Goal: Task Accomplishment & Management: Manage account settings

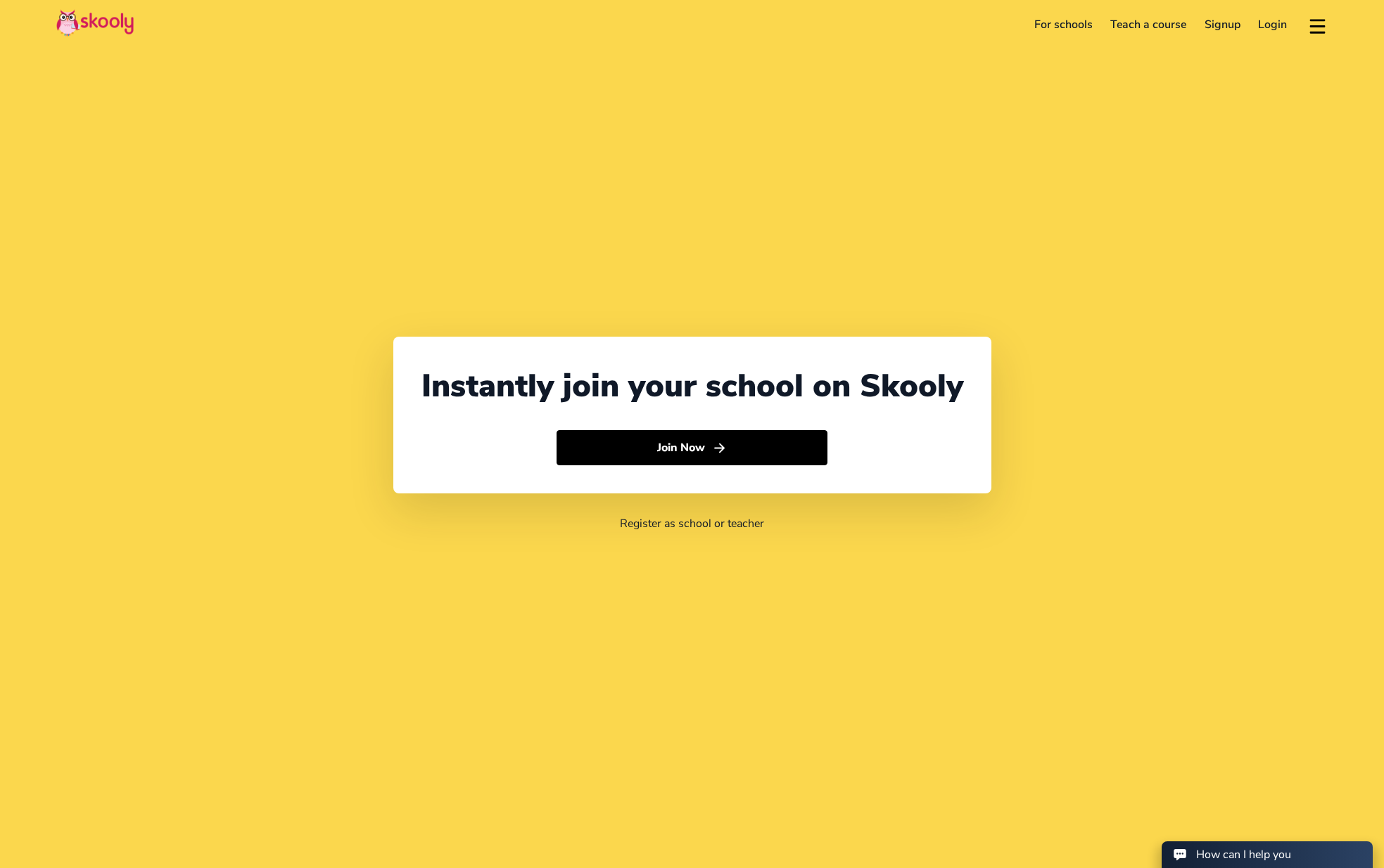
select select "60"
select select "[GEOGRAPHIC_DATA]"
select select "[GEOGRAPHIC_DATA]/Kuala_Lumpur"
click at [1273, 23] on link "Login" at bounding box center [1273, 24] width 47 height 22
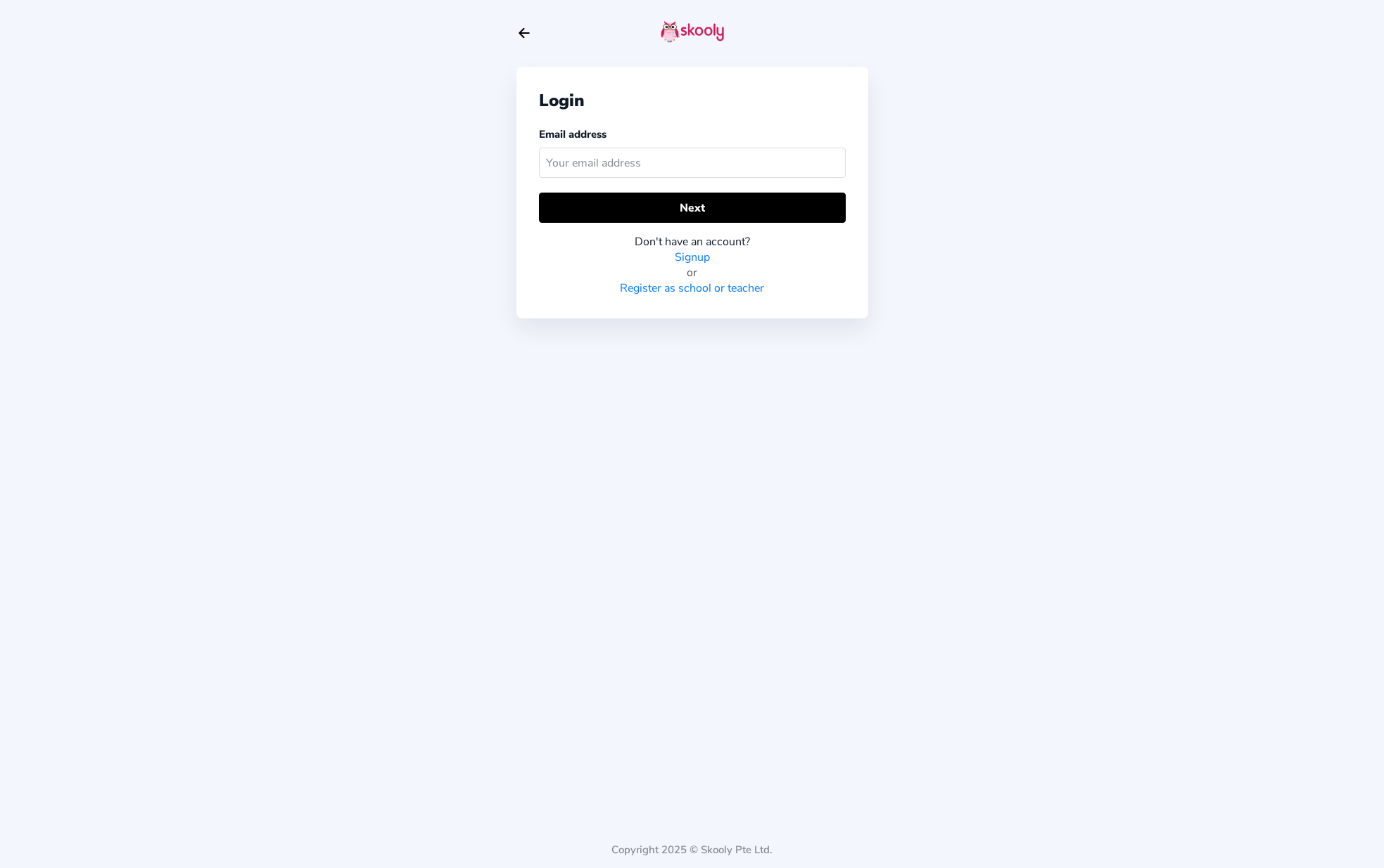
click at [730, 169] on input "text" at bounding box center [692, 163] width 307 height 30
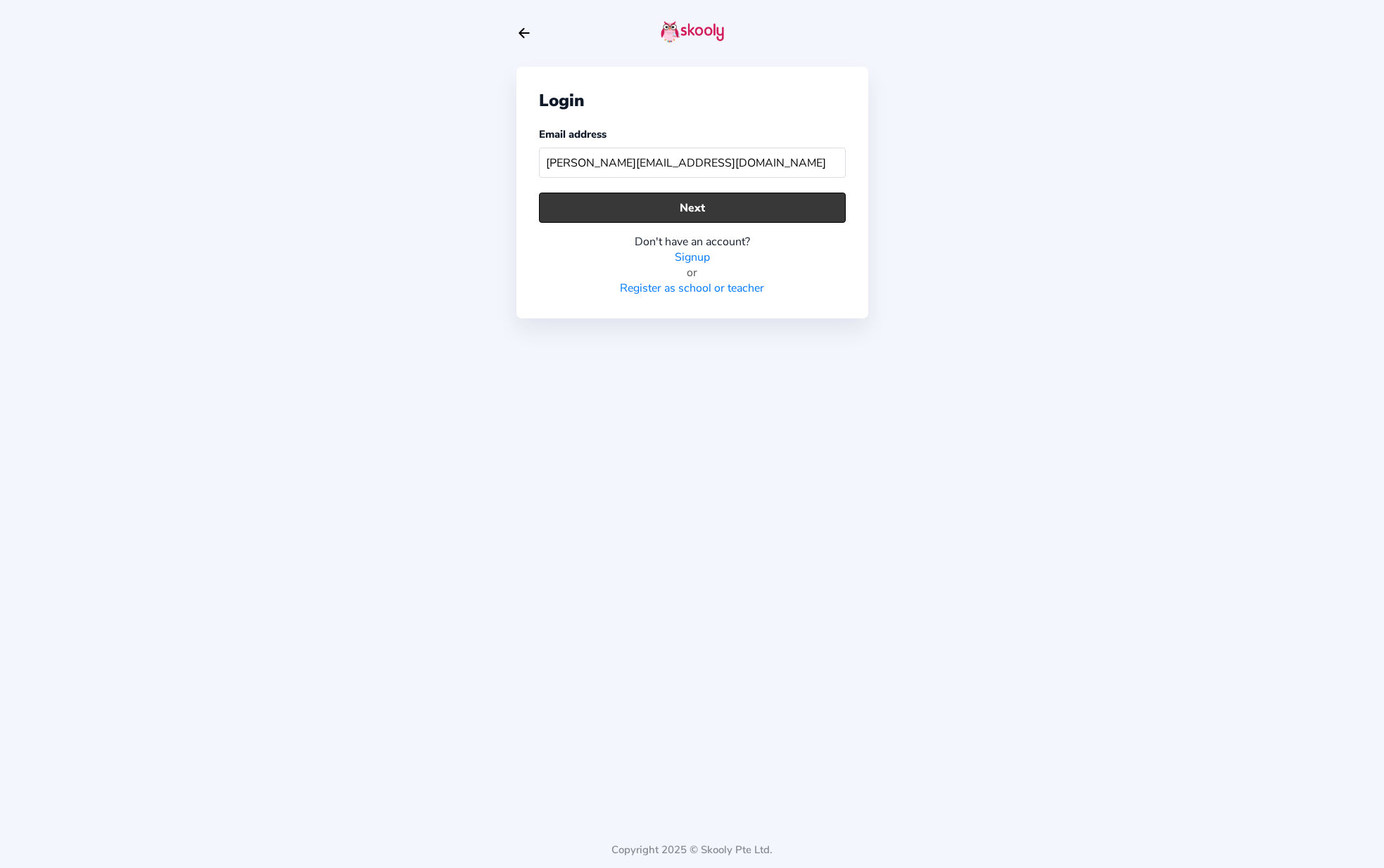
type input "[PERSON_NAME][EMAIL_ADDRESS][DOMAIN_NAME]"
click at [747, 211] on button "Next" at bounding box center [692, 208] width 307 height 30
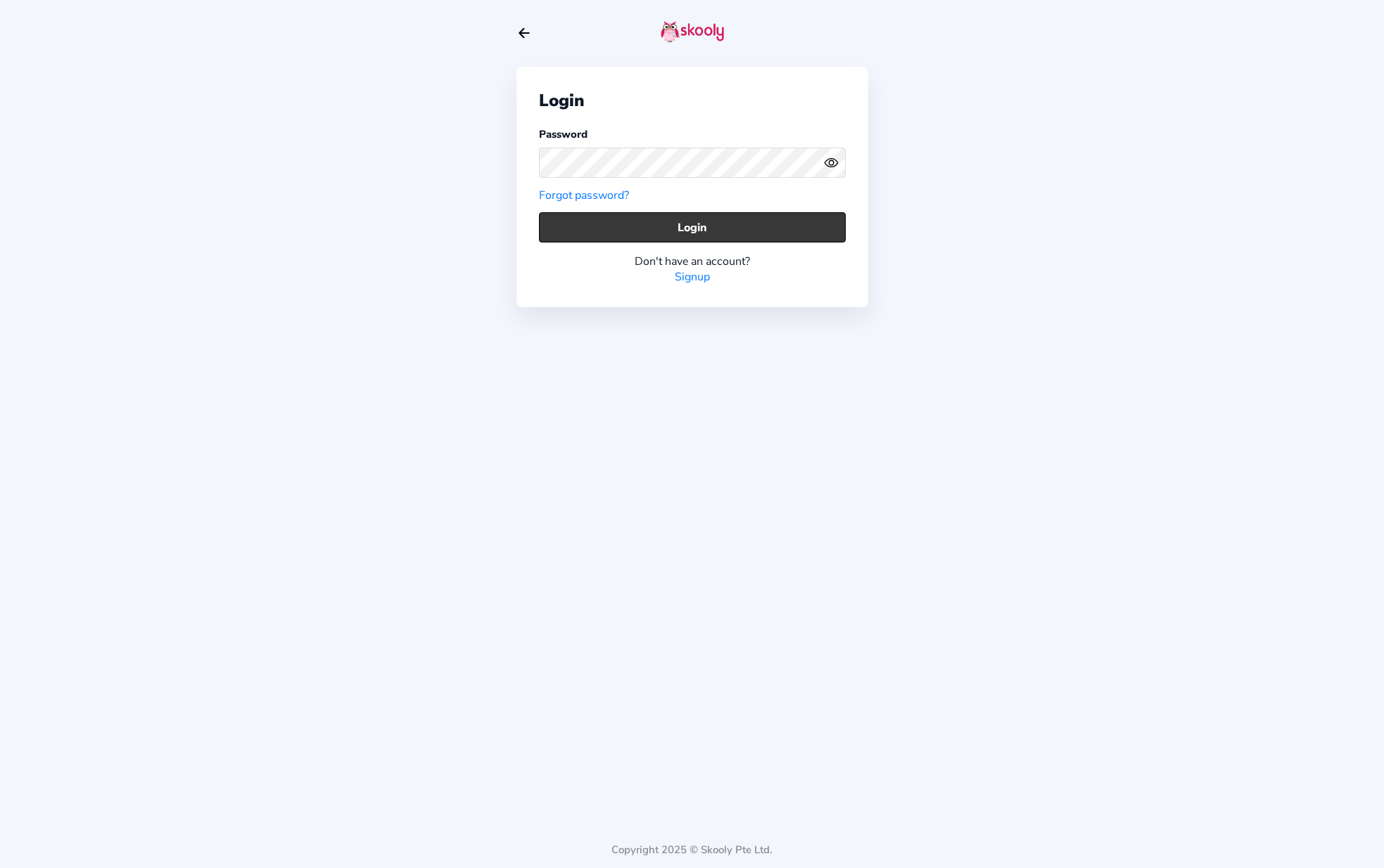
click at [696, 223] on button "Login" at bounding box center [692, 227] width 307 height 30
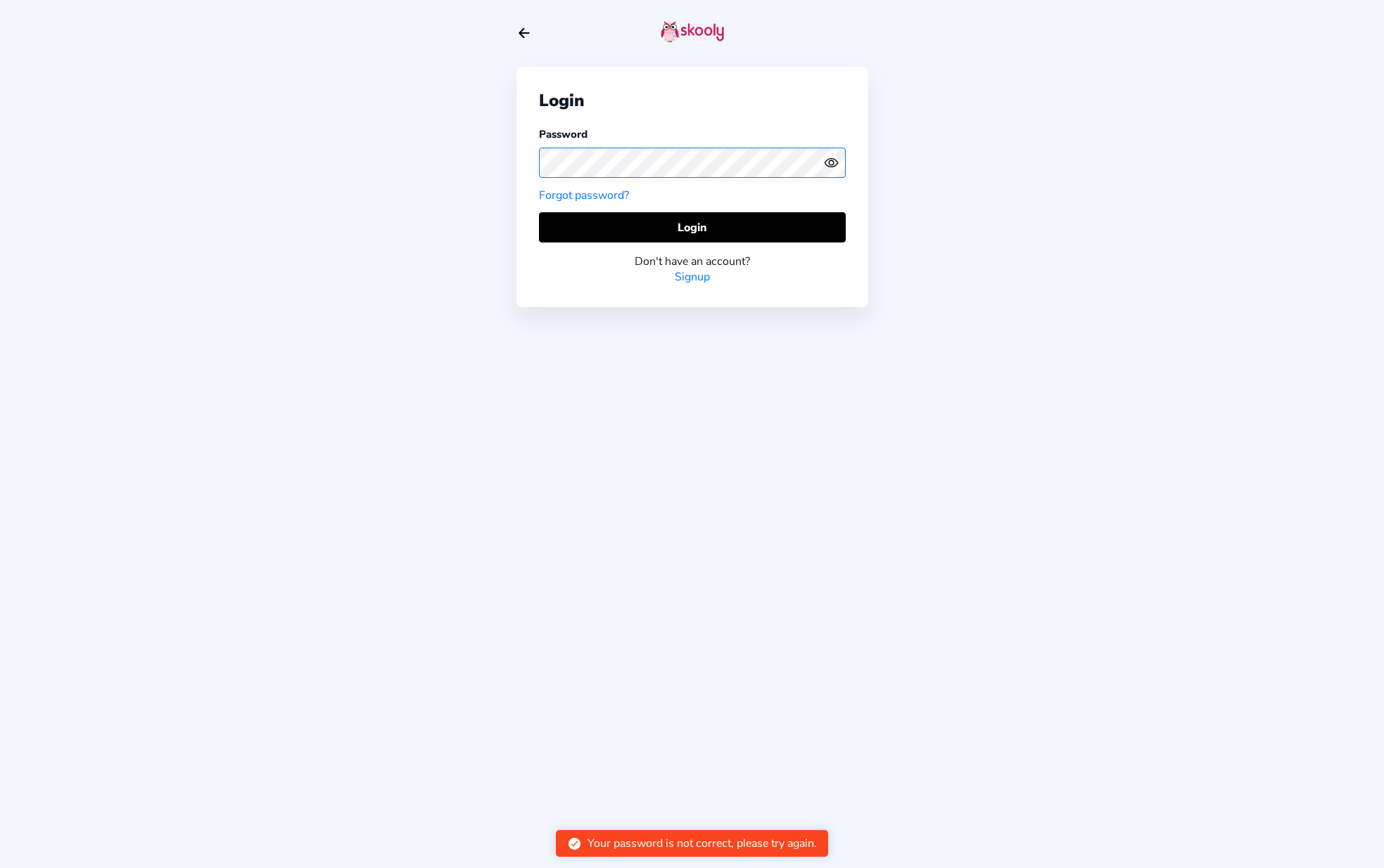
click at [496, 160] on div "Login Password Forgot password? Login Don't have an account? Signup Copyright 2…" at bounding box center [692, 434] width 1384 height 868
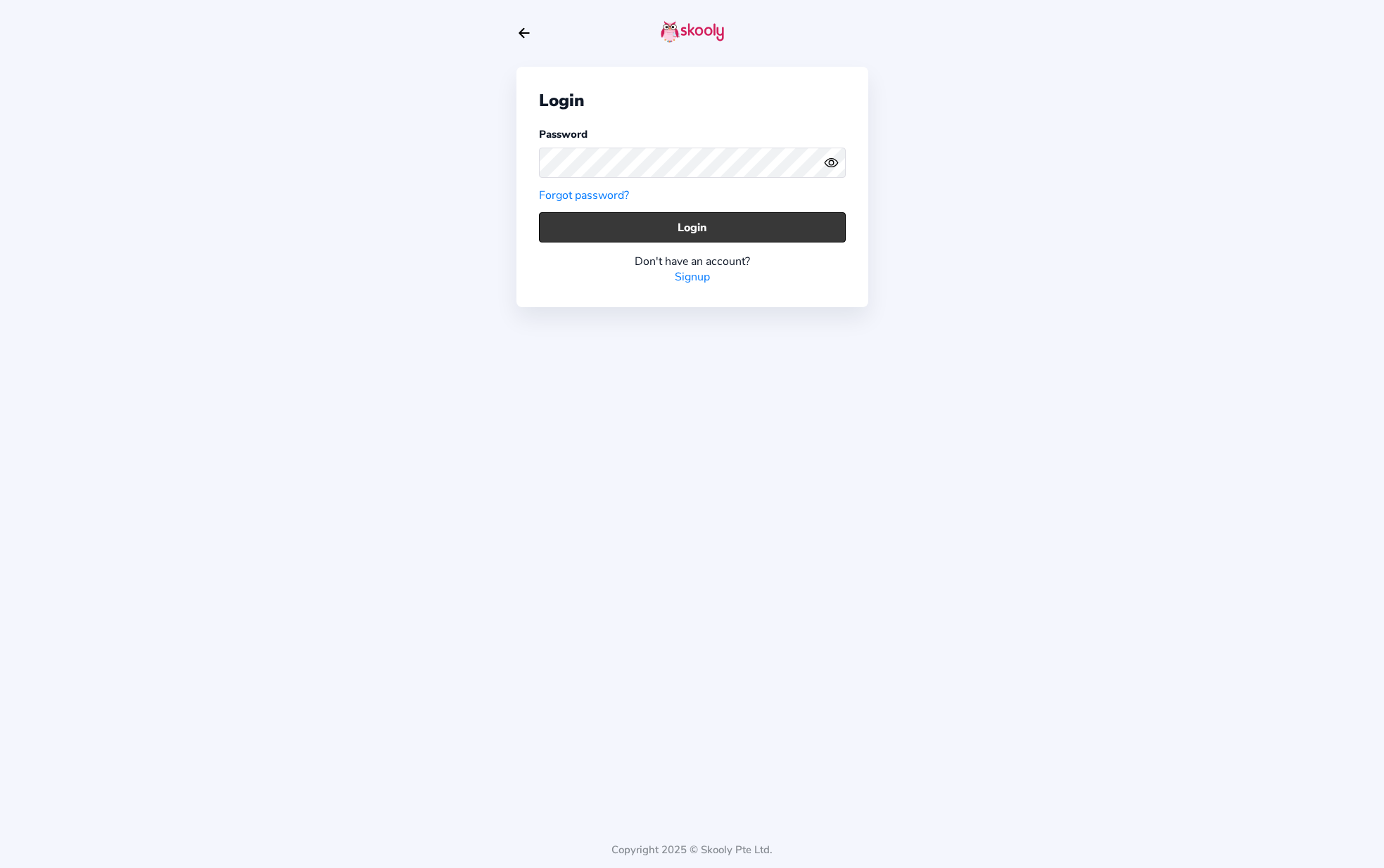
click at [733, 221] on button "Login" at bounding box center [692, 227] width 307 height 30
click at [669, 225] on button "Login" at bounding box center [692, 227] width 307 height 30
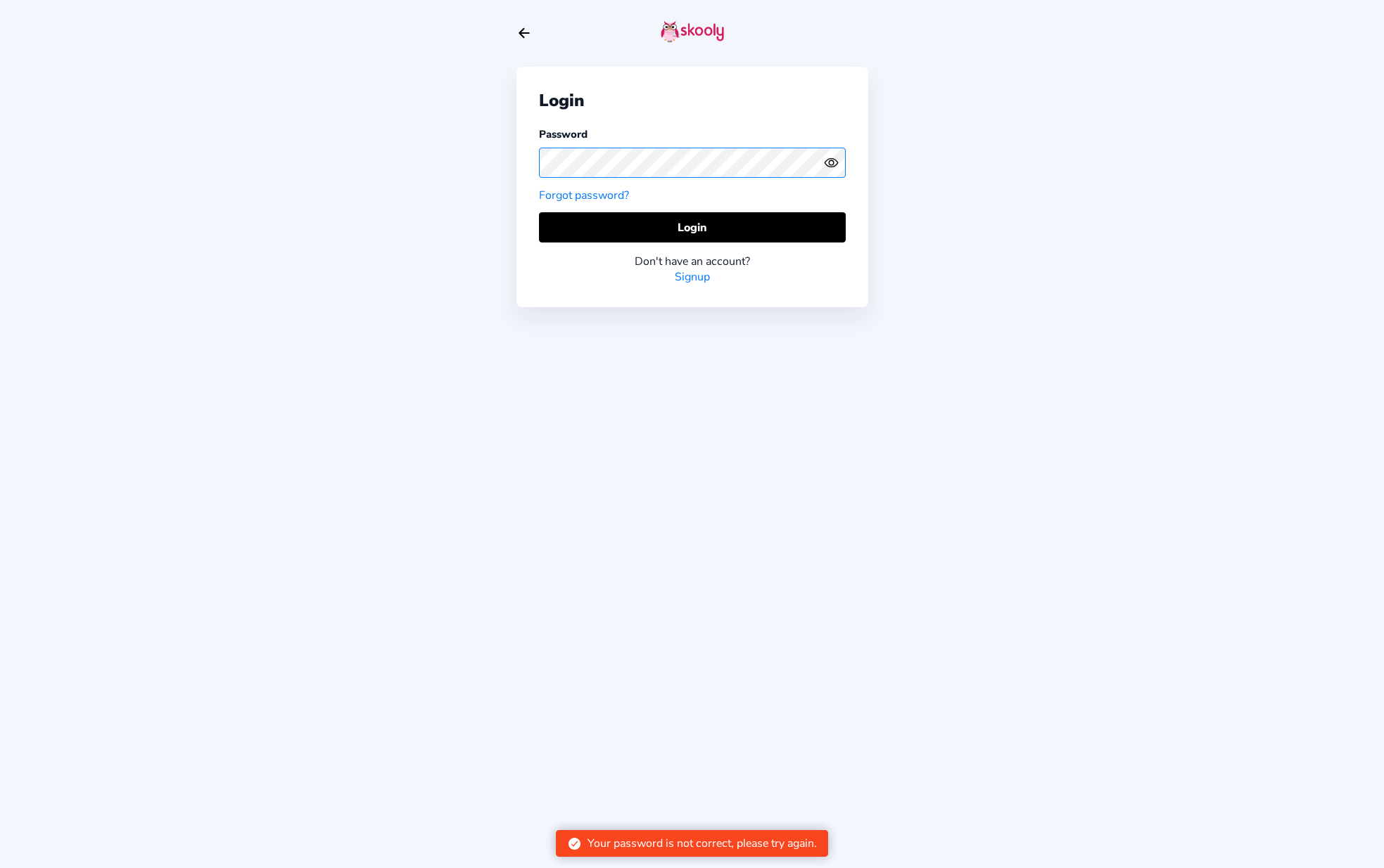
click at [454, 167] on div "Login Password Forgot password? Login Don't have an account? Signup Copyright 2…" at bounding box center [692, 434] width 1384 height 868
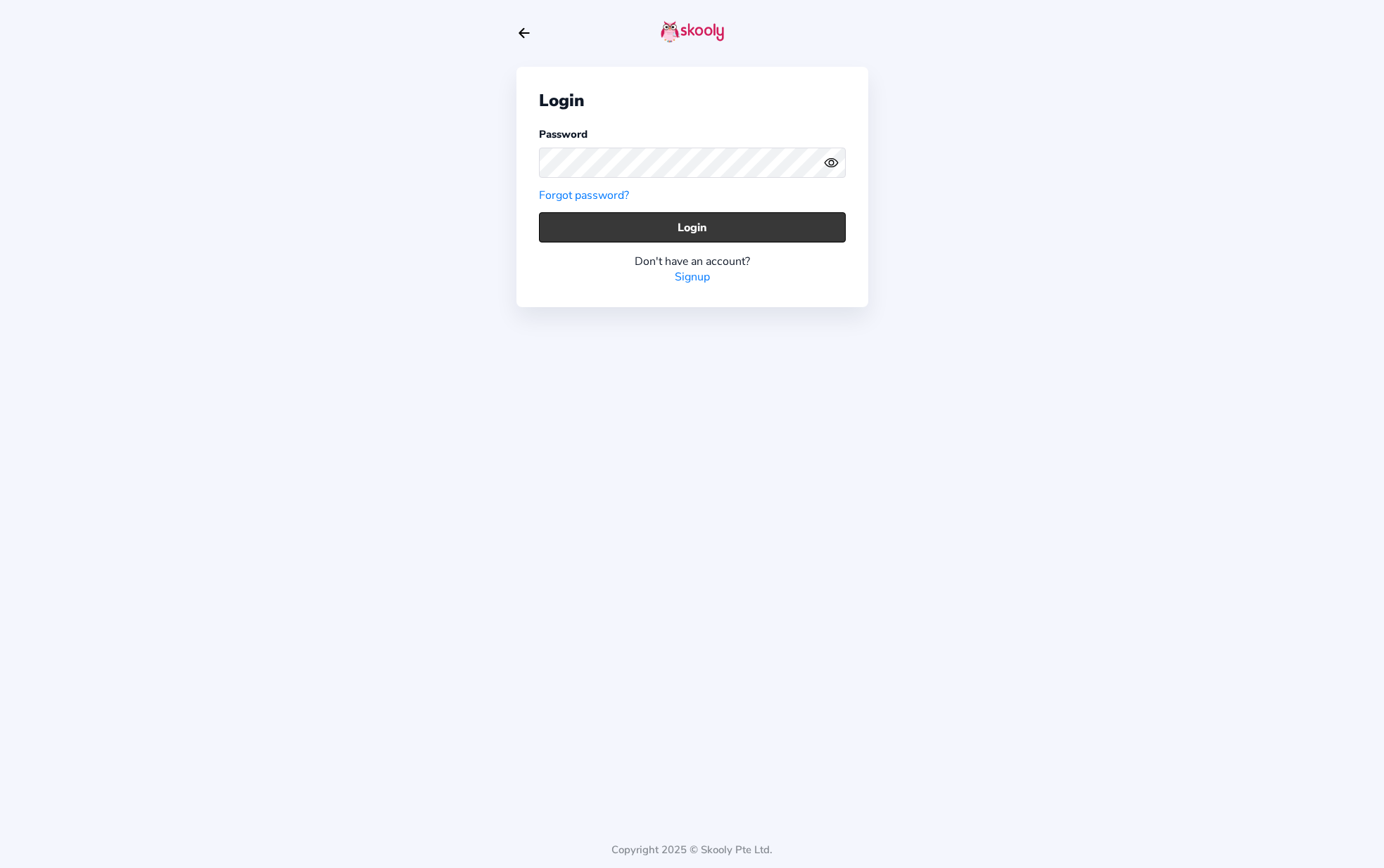
click at [613, 228] on button "Login" at bounding box center [692, 227] width 307 height 30
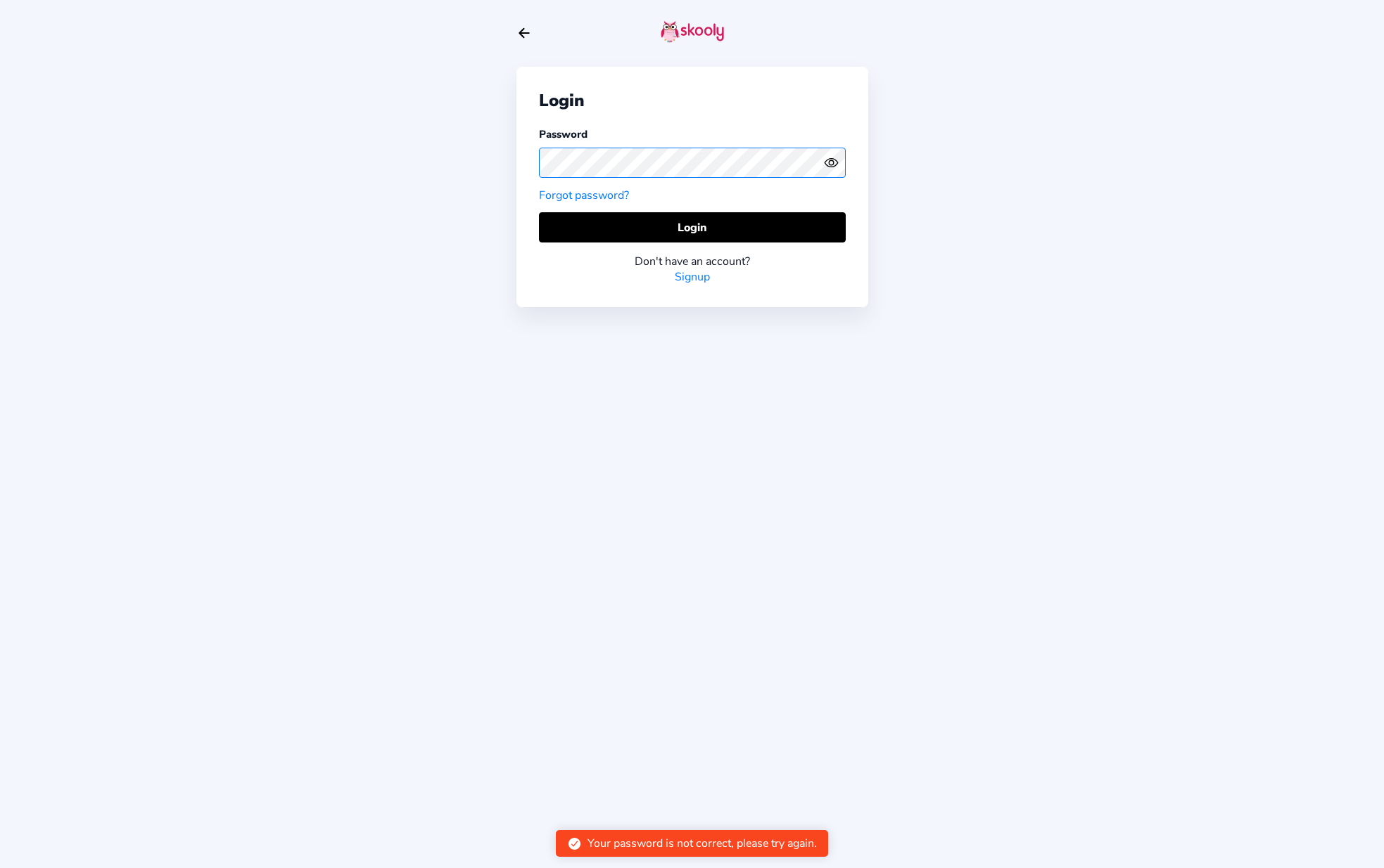
click at [378, 160] on div "Login Password Forgot password? Login Don't have an account? Signup Copyright 2…" at bounding box center [692, 434] width 1384 height 868
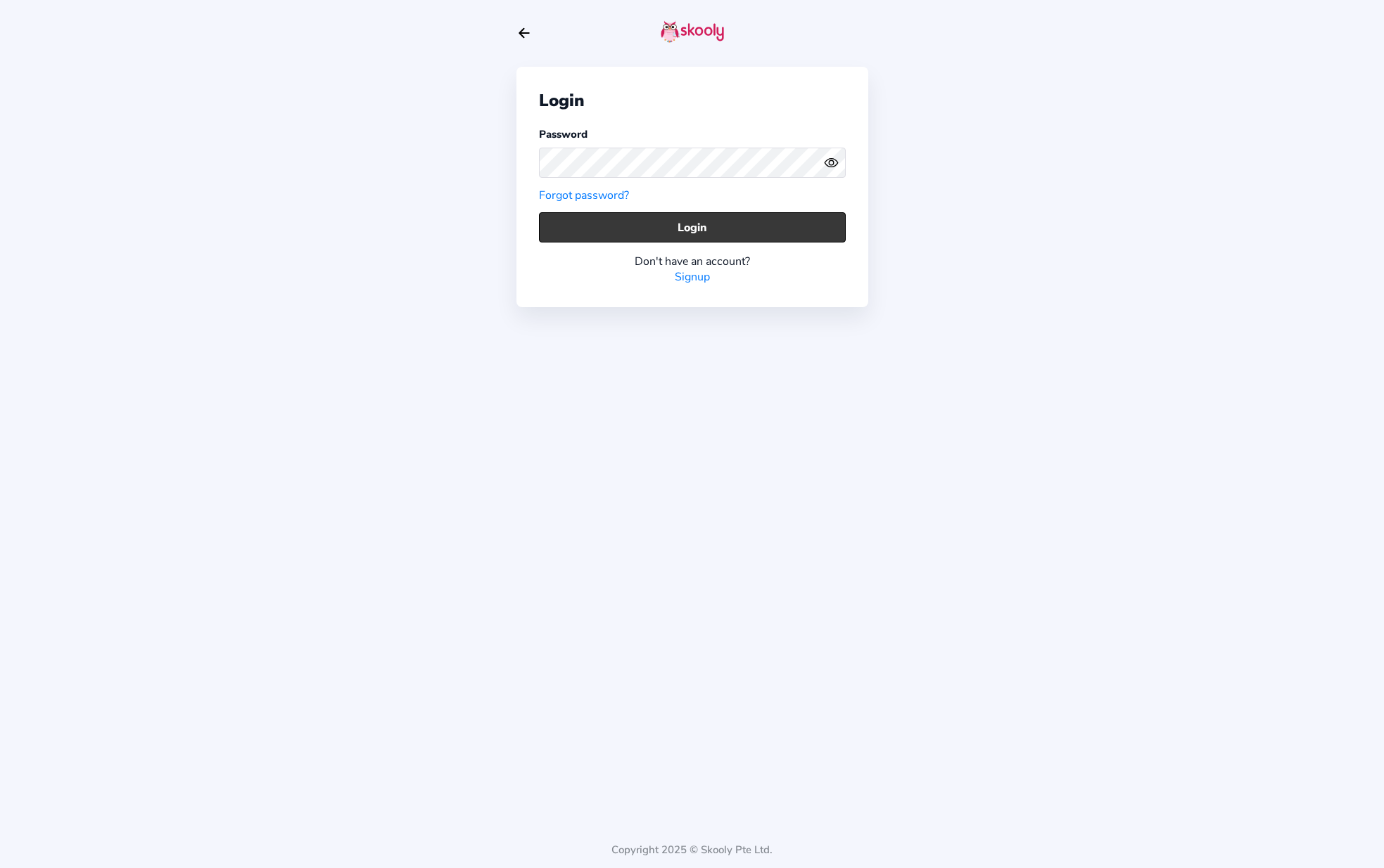
click at [722, 227] on button "Login" at bounding box center [692, 227] width 307 height 30
